Goal: Navigation & Orientation: Find specific page/section

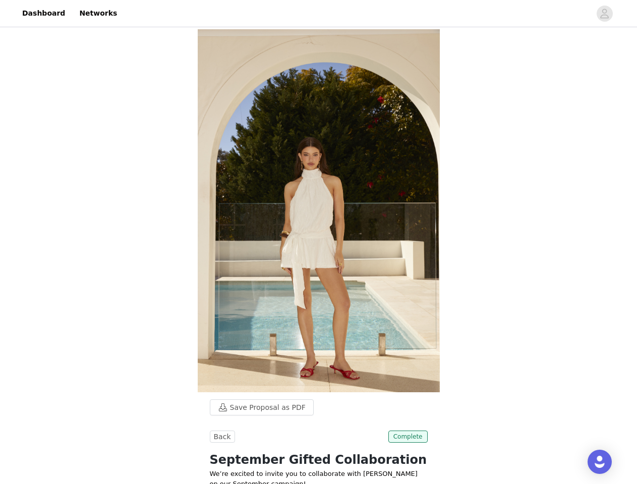
click at [318, 242] on img at bounding box center [319, 210] width 242 height 363
click at [318, 14] on div at bounding box center [357, 13] width 468 height 23
click at [605, 14] on icon "avatar" at bounding box center [605, 14] width 10 height 16
click at [257, 408] on body "Dashboard Networks Save Proposal as PDF Back Complete September Gifted Collabor…" at bounding box center [318, 242] width 637 height 484
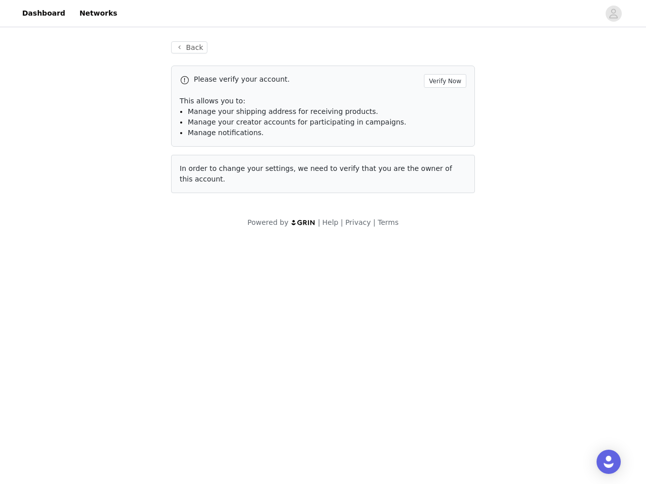
click at [221, 437] on body "Dashboard Networks Back Please verify your account. Verify Now This allows you …" at bounding box center [323, 242] width 646 height 484
click at [409, 437] on body "Dashboard Networks Back Please verify your account. Verify Now This allows you …" at bounding box center [323, 242] width 646 height 484
click at [600, 462] on div "Open Intercom Messenger" at bounding box center [609, 462] width 24 height 24
